Goal: Information Seeking & Learning: Check status

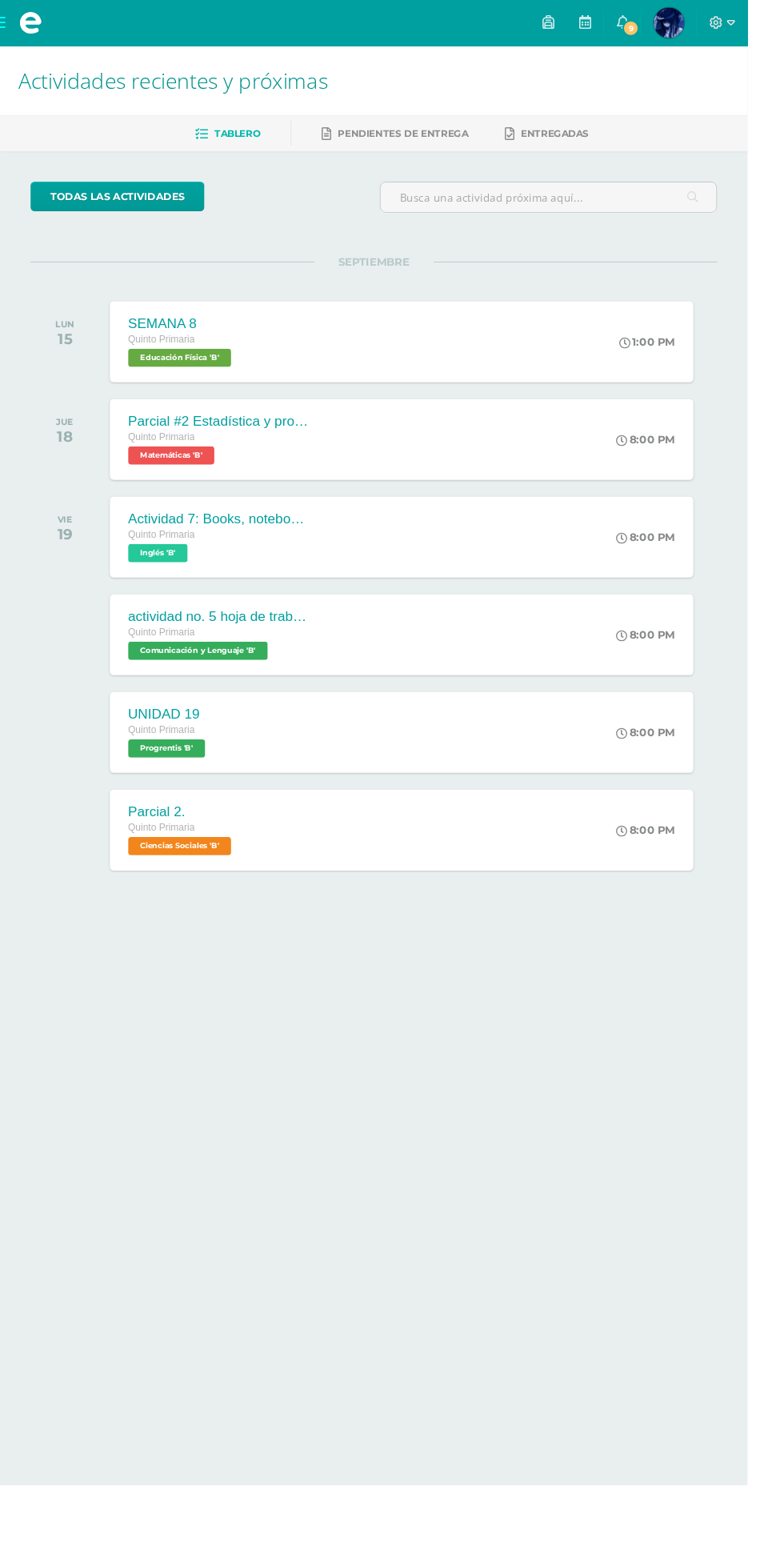
click at [670, 31] on span "9" at bounding box center [661, 30] width 18 height 18
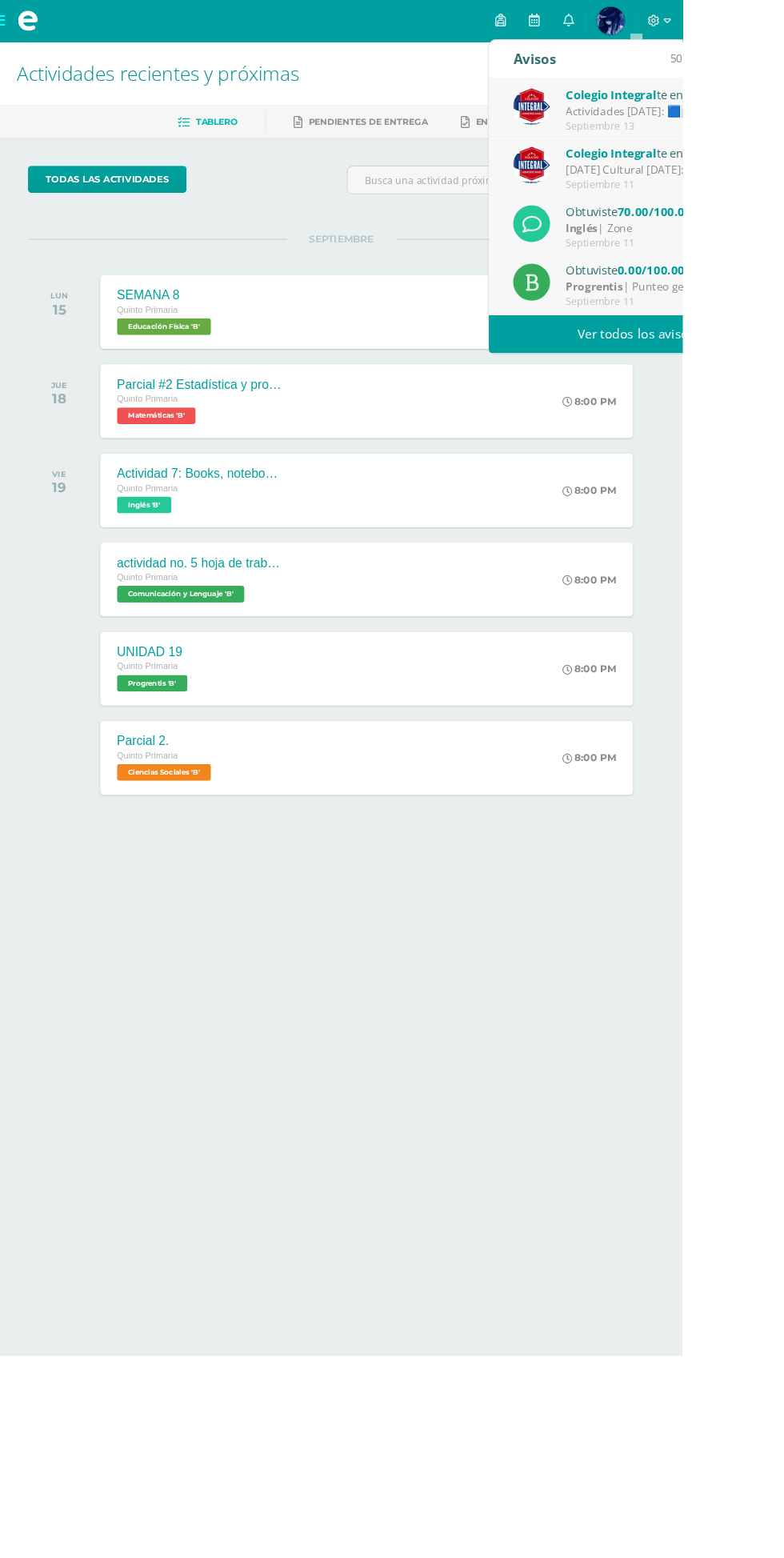
click at [783, 108] on div "Colegio Integral te envió un aviso" at bounding box center [761, 109] width 222 height 21
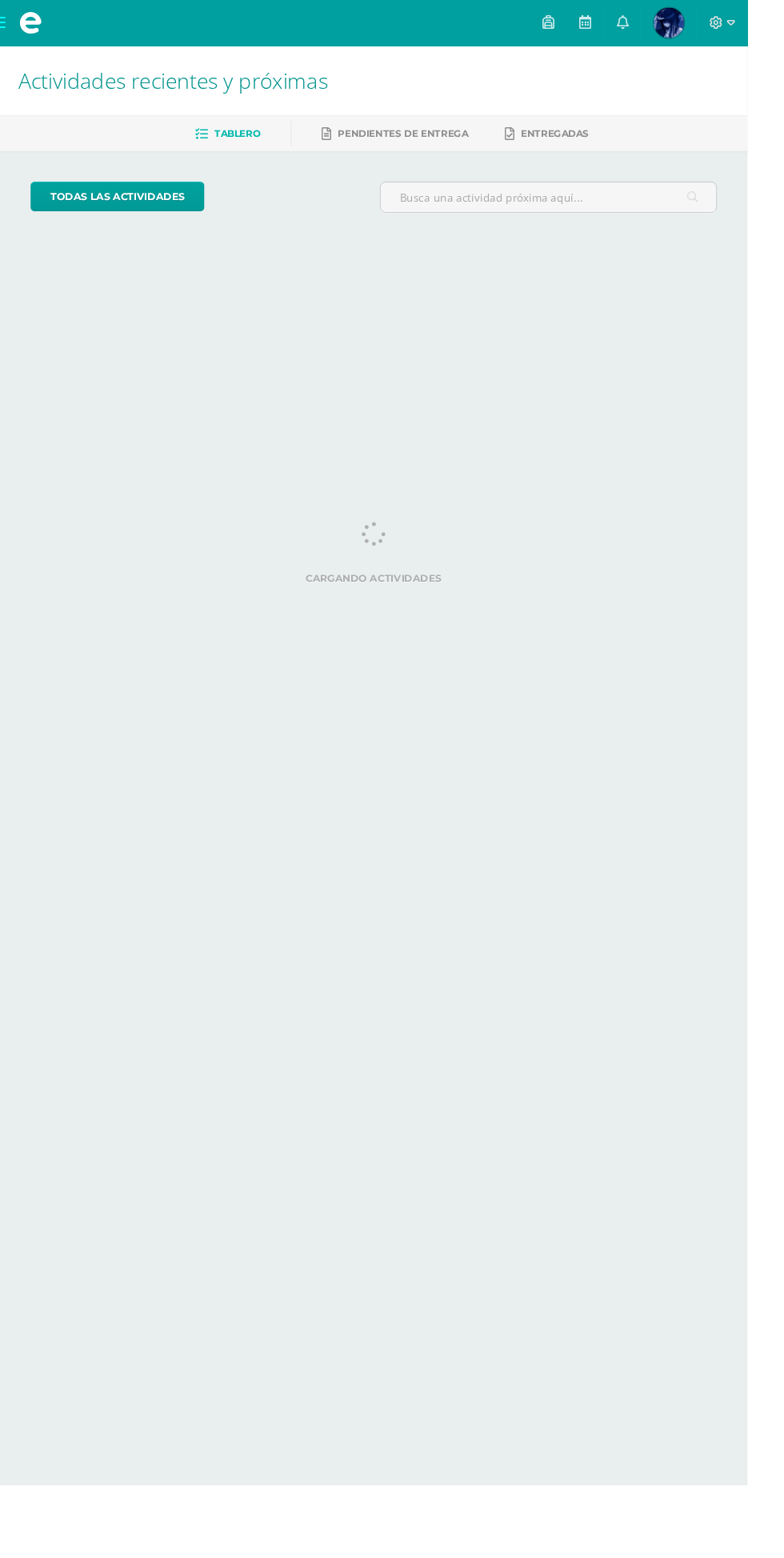
click at [717, 26] on img at bounding box center [701, 24] width 32 height 32
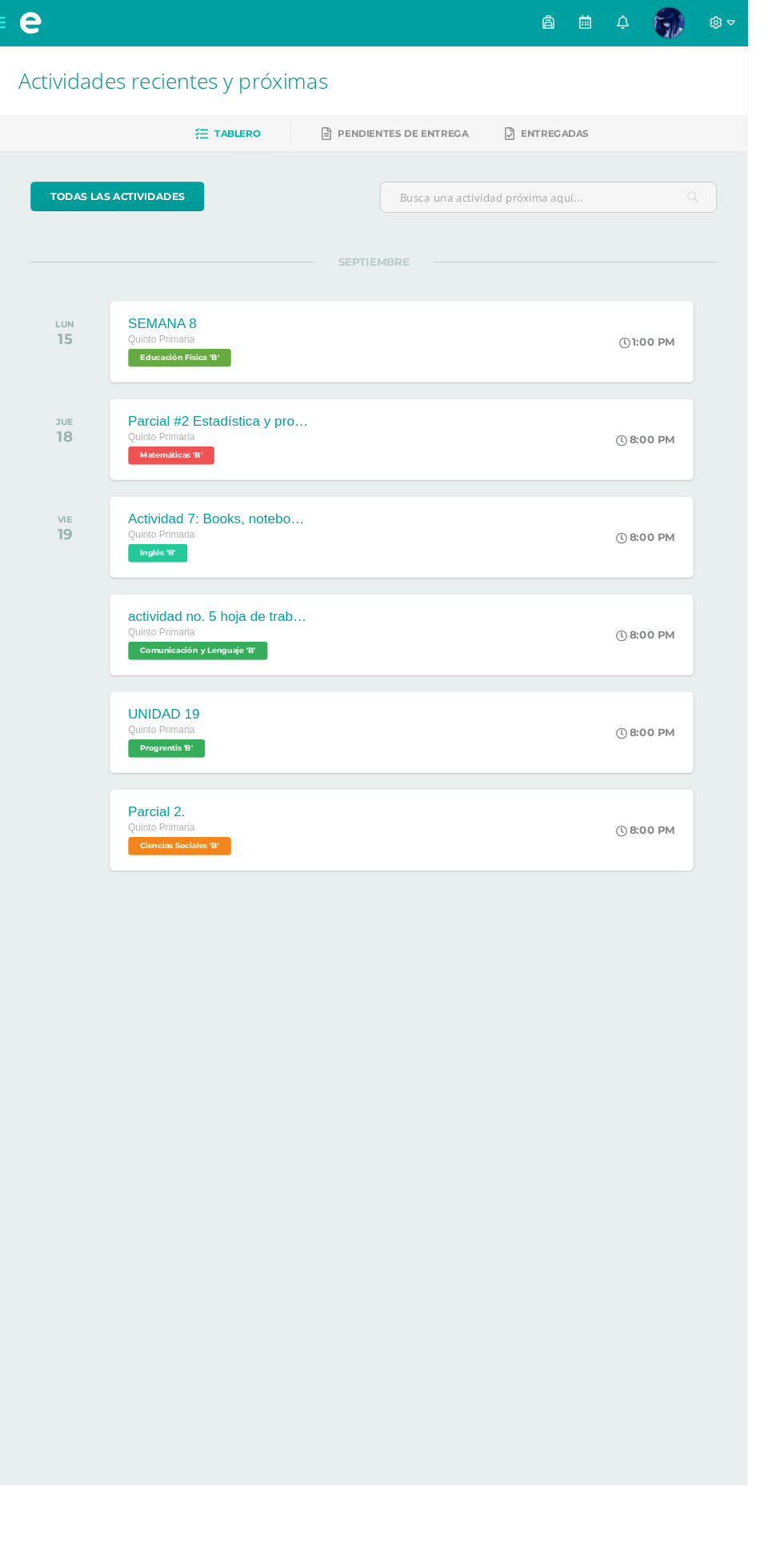
click at [717, 25] on img at bounding box center [701, 24] width 32 height 32
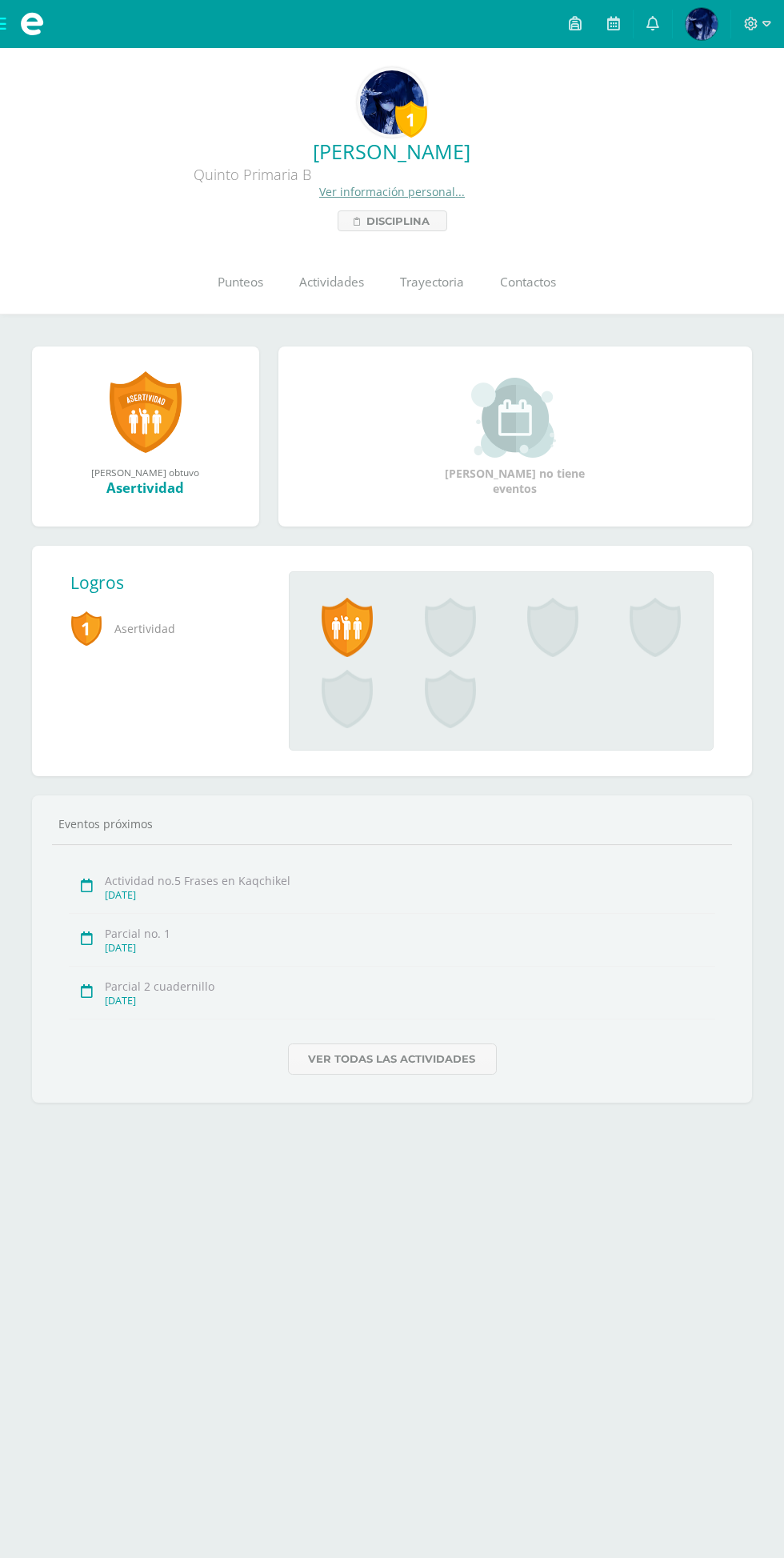
click at [257, 298] on link "Punteos" at bounding box center [241, 283] width 82 height 64
click at [652, 29] on icon at bounding box center [652, 23] width 13 height 14
click at [709, 13] on img at bounding box center [701, 24] width 32 height 32
click at [169, 416] on link at bounding box center [146, 412] width 72 height 83
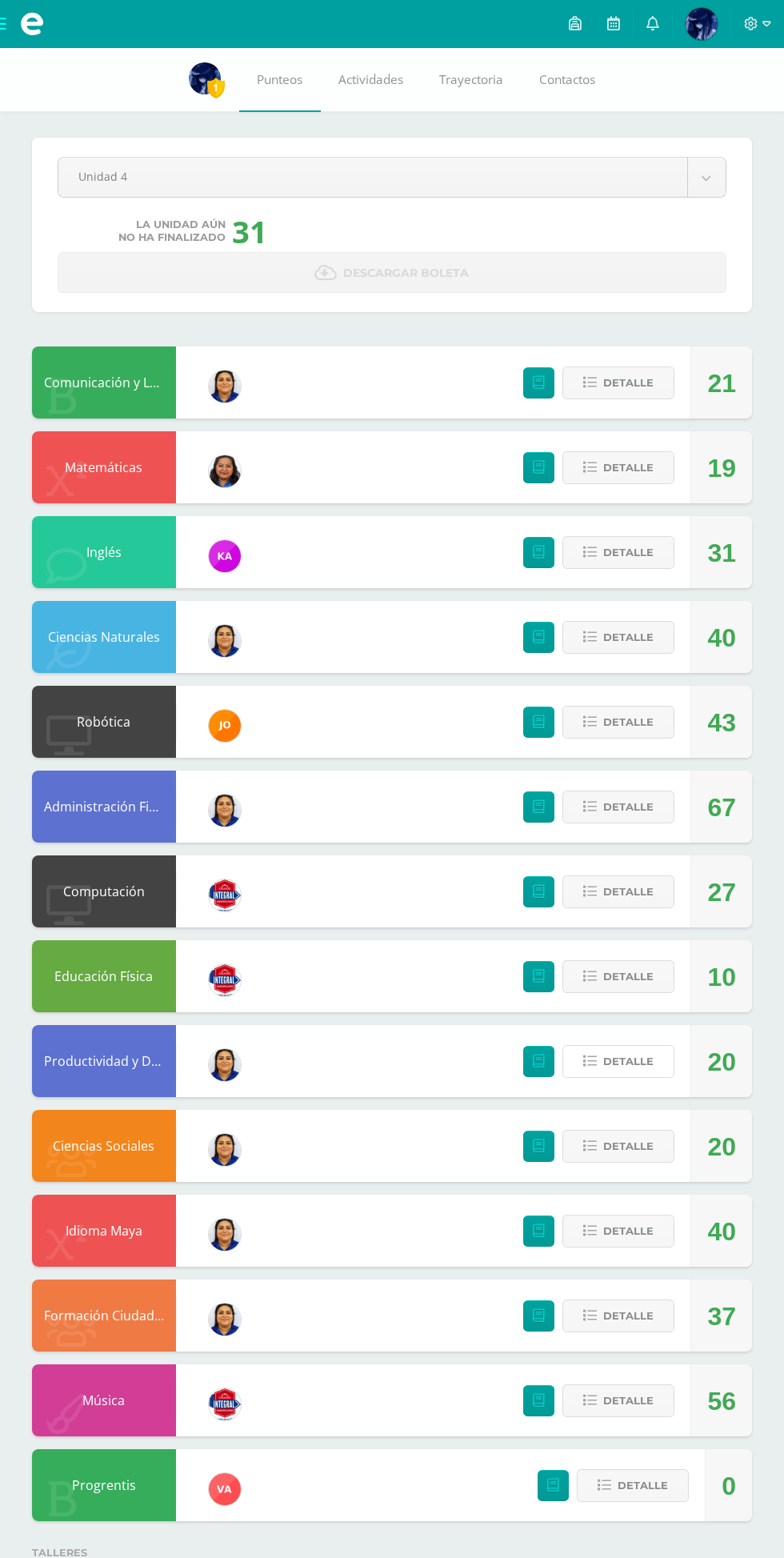
click at [611, 1056] on span "Detalle" at bounding box center [628, 1061] width 51 height 30
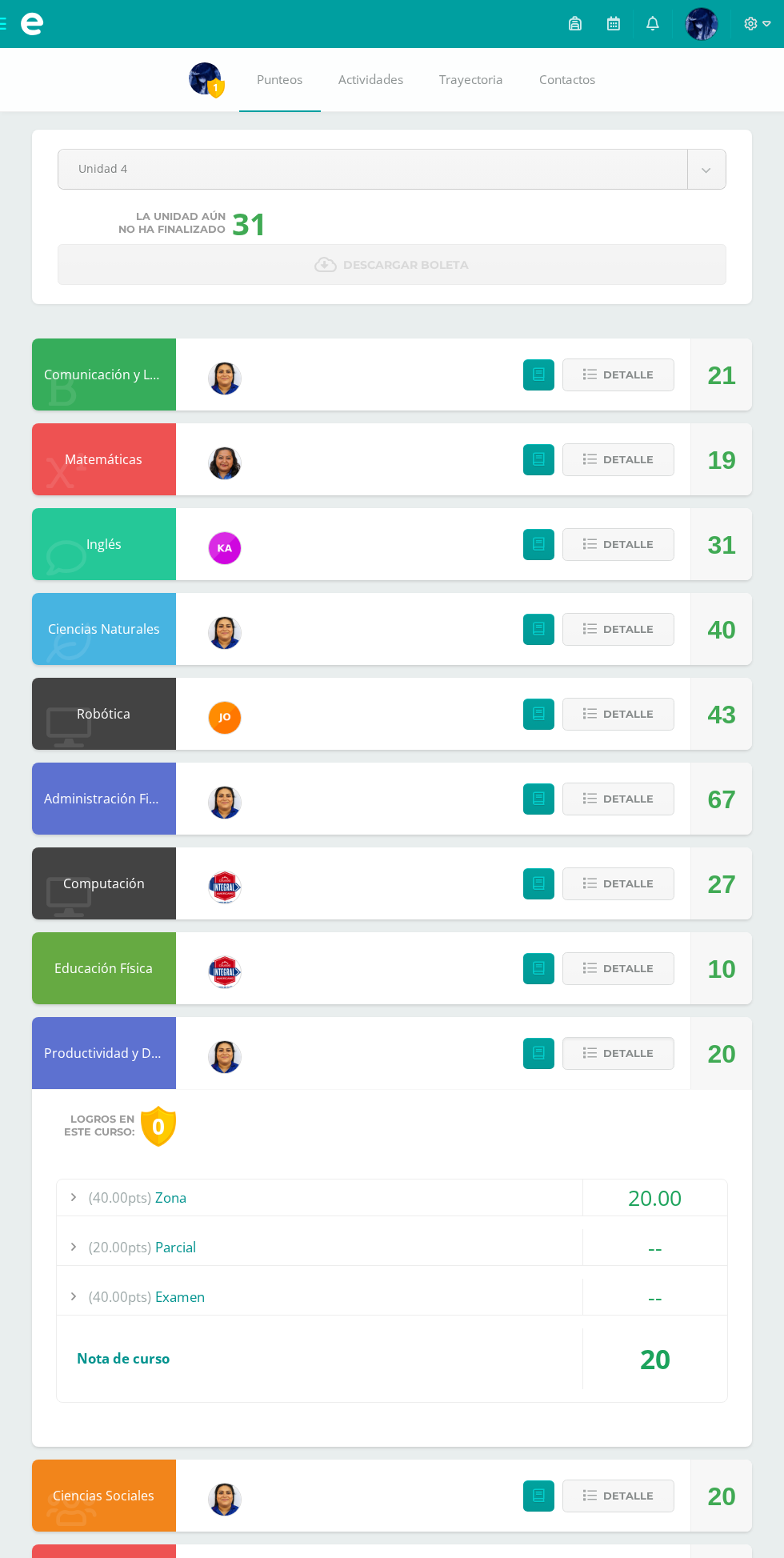
scroll to position [39, 0]
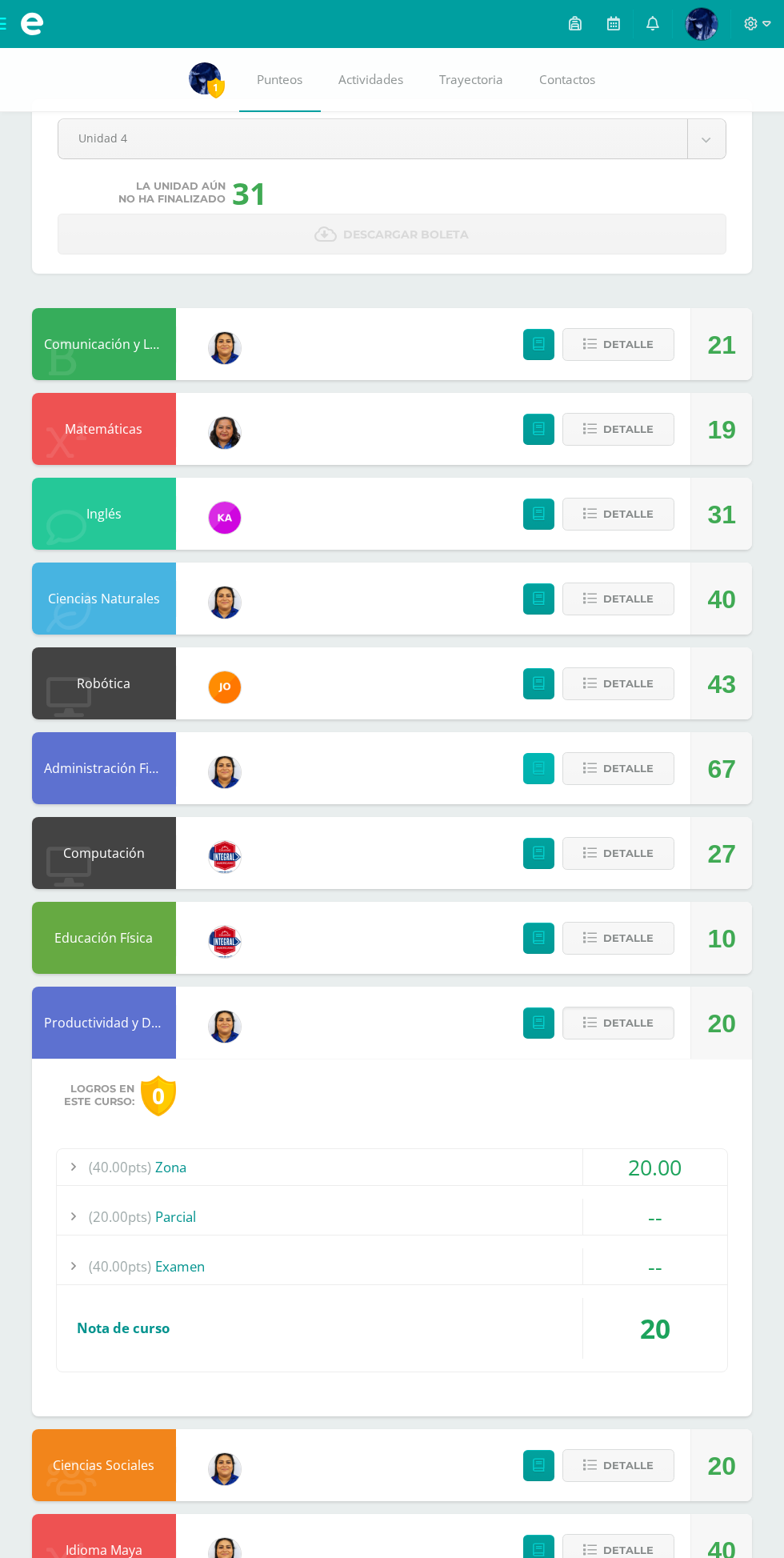
click at [552, 768] on link at bounding box center [538, 768] width 31 height 31
click at [635, 439] on span "Detalle" at bounding box center [628, 429] width 51 height 30
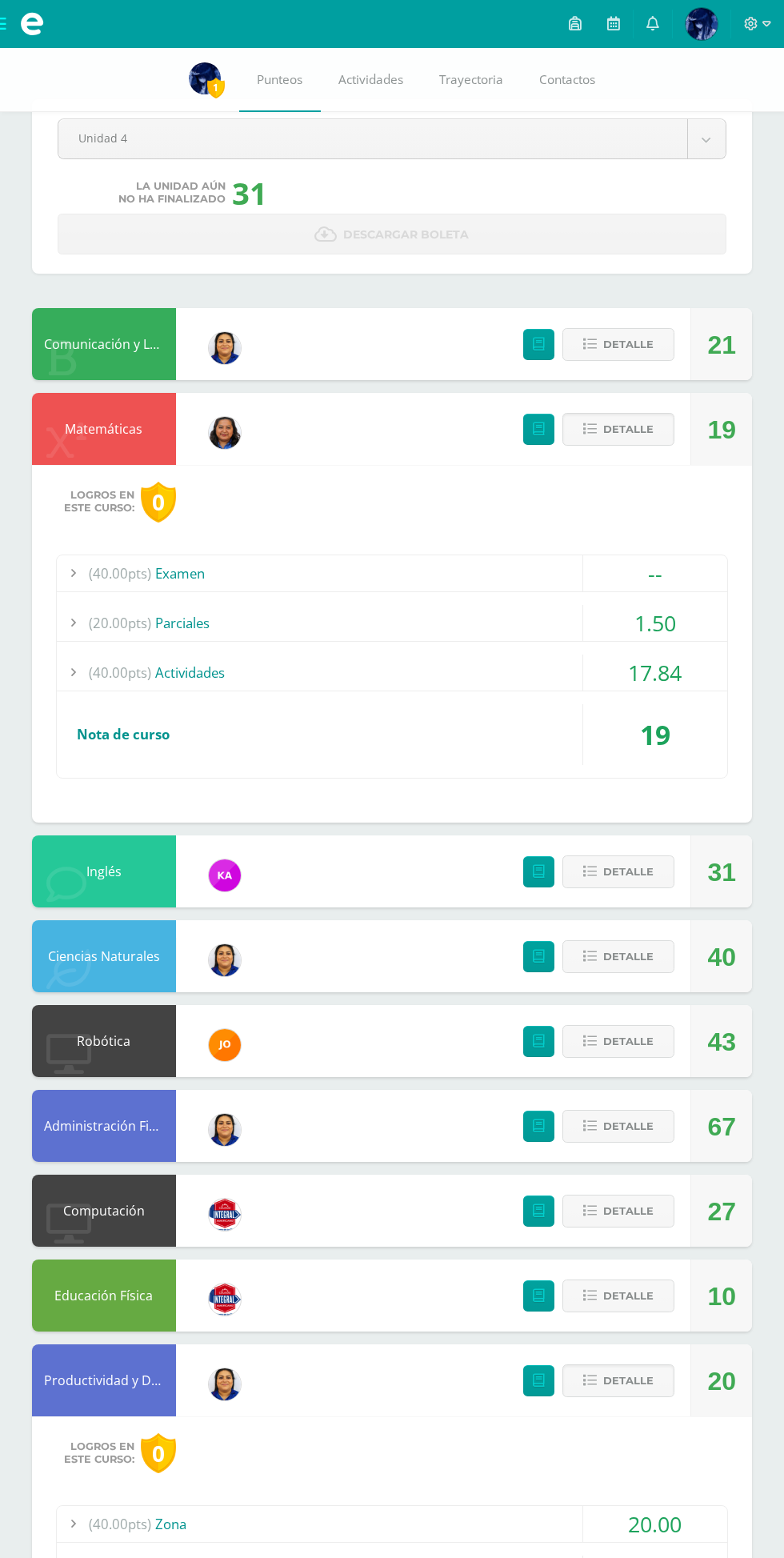
scroll to position [26, 0]
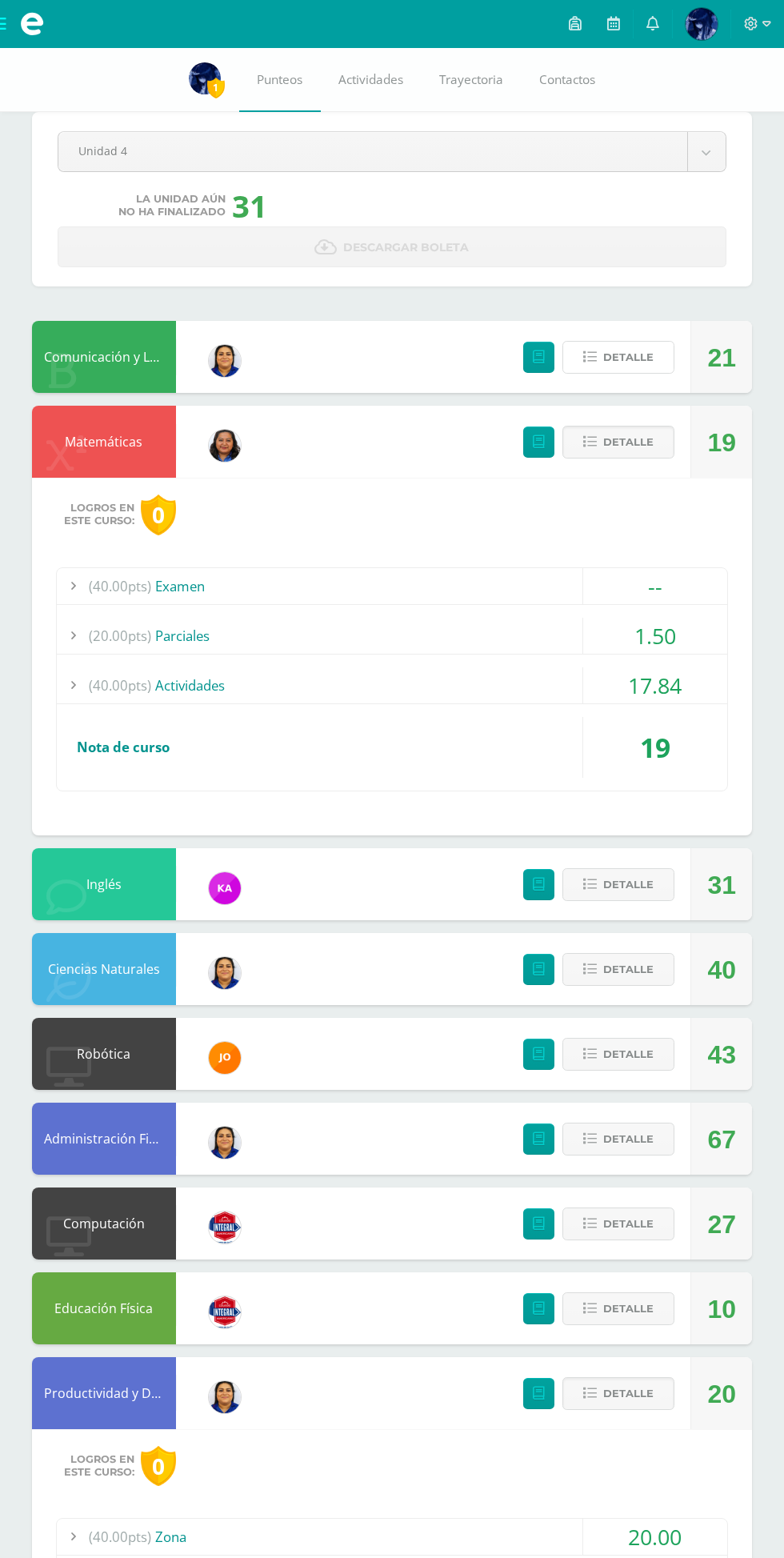
click at [628, 362] on span "Detalle" at bounding box center [628, 357] width 51 height 30
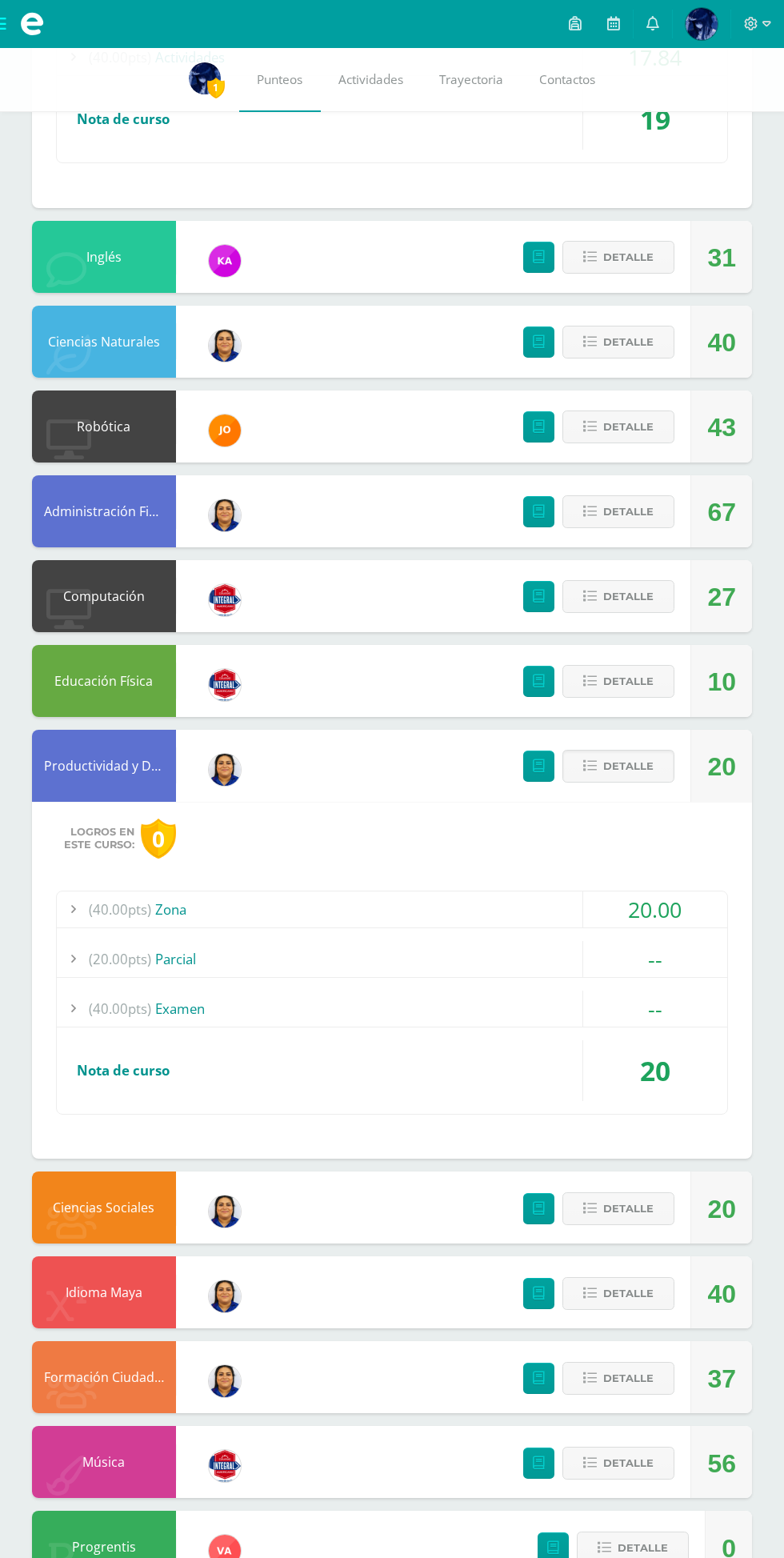
scroll to position [1064, 0]
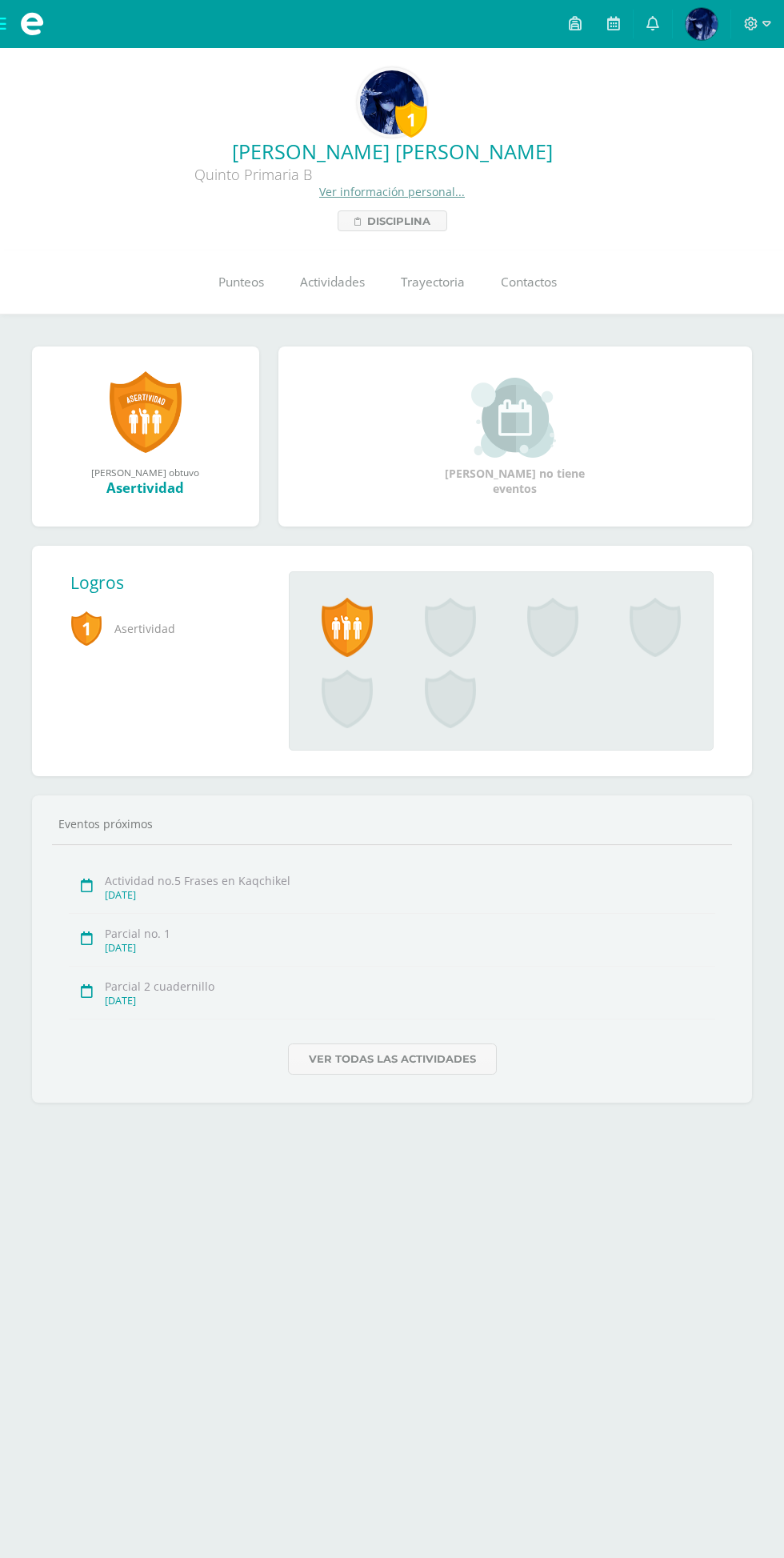
click at [716, 804] on div "Maestros [GEOGRAPHIC_DATA] Eventos próximos Actividad no.5 Frases en Kaqchikel …" at bounding box center [392, 949] width 720 height 307
click at [244, 282] on span "Punteos" at bounding box center [241, 282] width 46 height 17
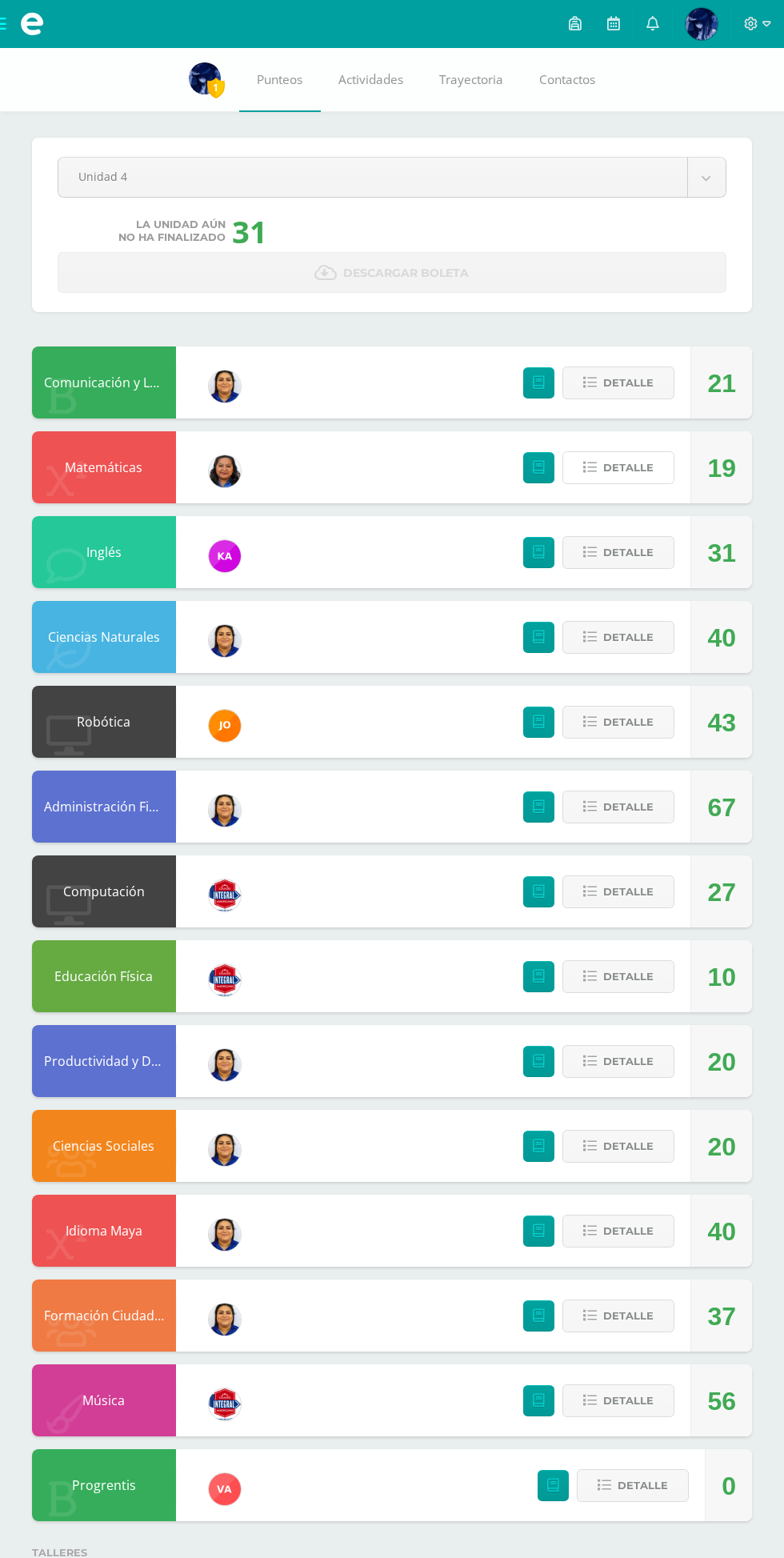
click at [593, 456] on button "Detalle" at bounding box center [619, 467] width 112 height 33
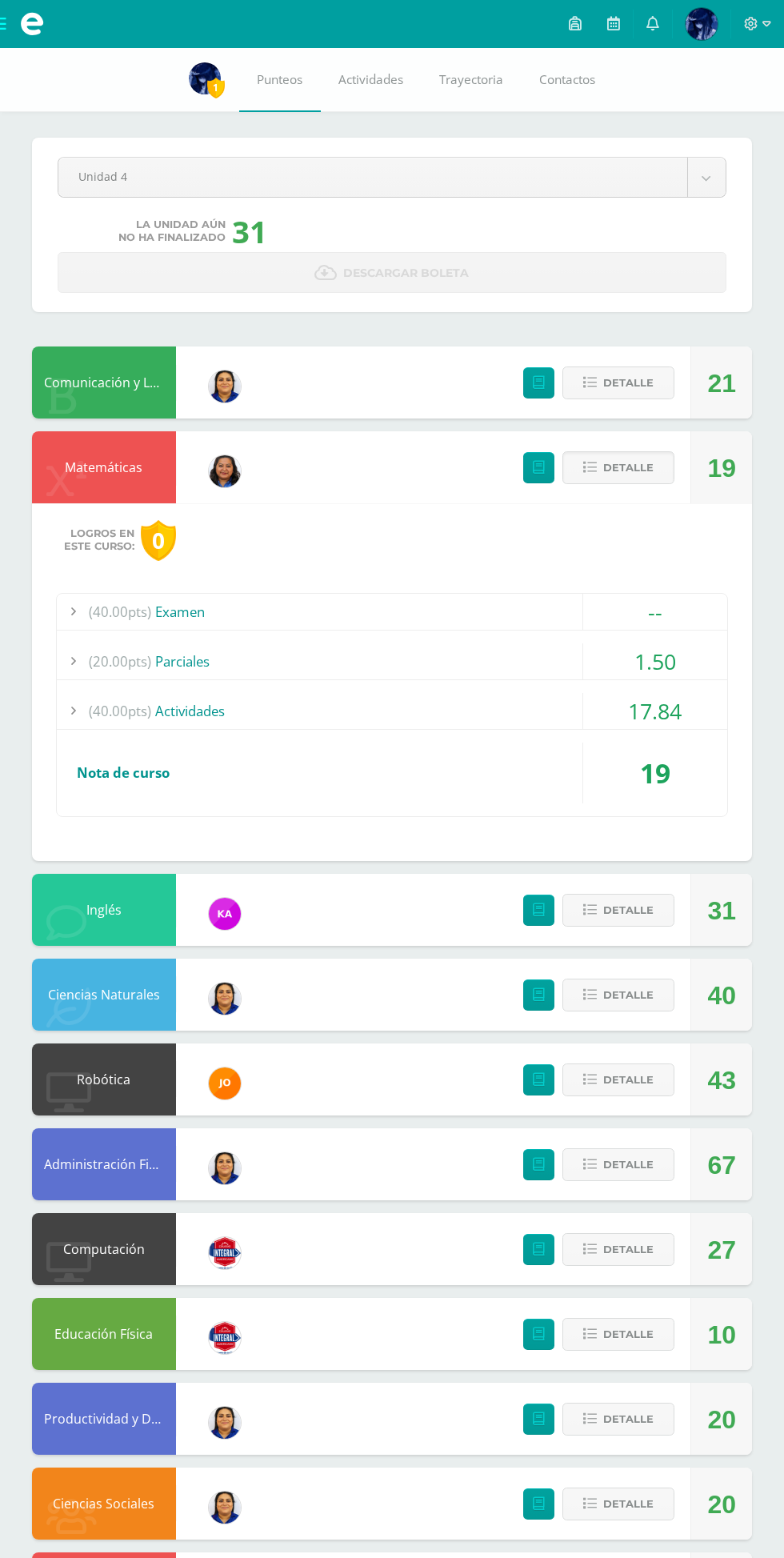
click at [138, 780] on span "Nota de curso" at bounding box center [124, 772] width 93 height 18
